Goal: Information Seeking & Learning: Find specific fact

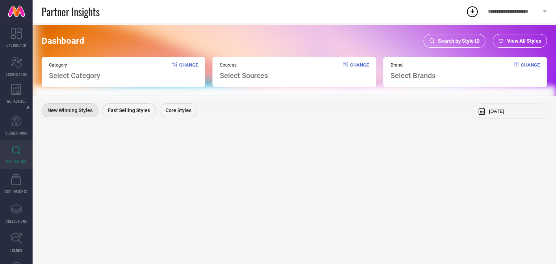
click at [464, 43] on span "Search by Style ID" at bounding box center [459, 41] width 42 height 6
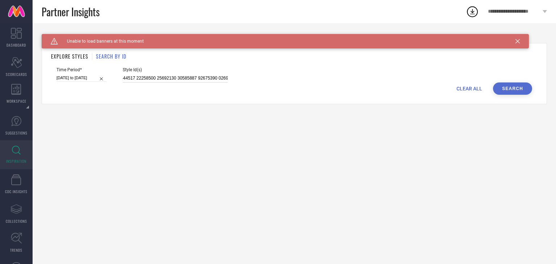
scroll to position [0, 18071]
drag, startPoint x: 123, startPoint y: 78, endPoint x: 556, endPoint y: 179, distance: 445.0
click at [556, 179] on div "Caution Created with Sketch. Unable to load banners at this moment BACK TO DASH…" at bounding box center [295, 143] width 524 height 241
paste input "37312344 37312337 37312343 37312348 37312347 37312351 37312342 37312350 3731234…"
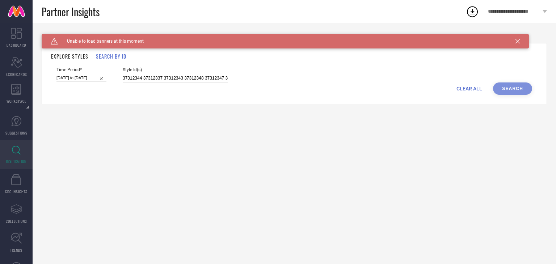
scroll to position [0, 448]
type input "37312344 37312337 37312343 37312348 37312347 37312351 37312342 37312350 3731234…"
click at [509, 90] on button "Search" at bounding box center [512, 89] width 39 height 12
click at [16, 33] on icon at bounding box center [16, 33] width 11 height 11
